Goal: Task Accomplishment & Management: Complete application form

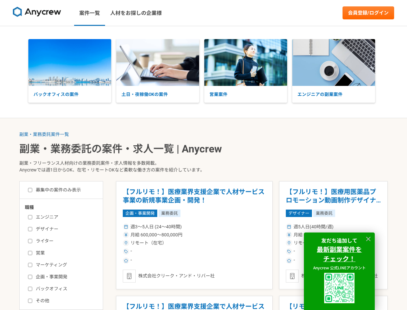
click at [203, 155] on p "副業・フリーランス人材向けの業務委託案件・求人情報を多数掲載。 Anycrewでは週1日からOK、在宅・リモートOKなど柔軟な働き方の案件を紹介しています。" at bounding box center [203, 167] width 369 height 26
click at [37, 13] on img at bounding box center [37, 12] width 48 height 10
click at [369, 13] on link "会員登録/ログイン" at bounding box center [369, 12] width 52 height 13
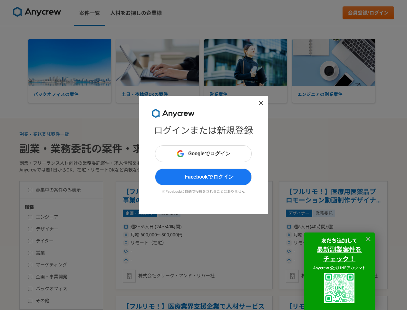
click at [70, 62] on div "ログインまたは新規登録 Googleでログイン Facebookでログイン ※Facebookに自動で投稿をされることはありません" at bounding box center [203, 155] width 407 height 310
click at [158, 62] on div "ログインまたは新規登録 Googleでログイン Facebookでログイン ※Facebookに自動で投稿をされることはありません" at bounding box center [203, 155] width 407 height 310
click at [246, 62] on div "ログインまたは新規登録 Googleでログイン Facebookでログイン ※Facebookに自動で投稿をされることはありません" at bounding box center [203, 155] width 407 height 310
click at [334, 62] on div "ログインまたは新規登録 Googleでログイン Facebookでログイン ※Facebookに自動で投稿をされることはありません" at bounding box center [203, 155] width 407 height 310
click at [44, 134] on div "ログインまたは新規登録 Googleでログイン Facebookでログイン ※Facebookに自動で投稿をされることはありません" at bounding box center [203, 155] width 407 height 310
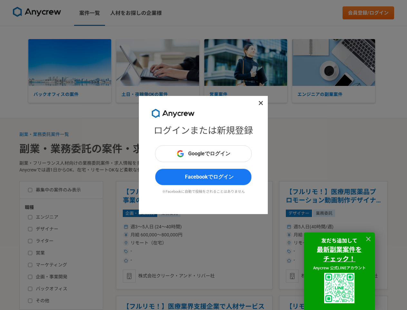
click at [183, 235] on div "ログインまたは新規登録 Googleでログイン Facebookでログイン ※Facebookに自動で投稿をされることはありません" at bounding box center [203, 155] width 407 height 310
click at [183, 302] on div "ログインまたは新規登録 Googleでログイン Facebookでログイン ※Facebookに自動で投稿をされることはありません" at bounding box center [203, 155] width 407 height 310
